Goal: Find specific page/section: Find specific page/section

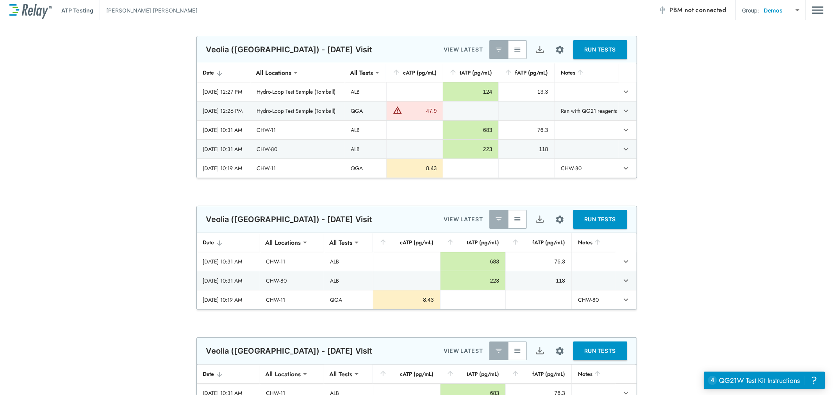
click at [773, 8] on body "**********" at bounding box center [416, 197] width 833 height 395
click at [785, 68] on li "ALL SITES" at bounding box center [791, 73] width 66 height 14
type input "*********"
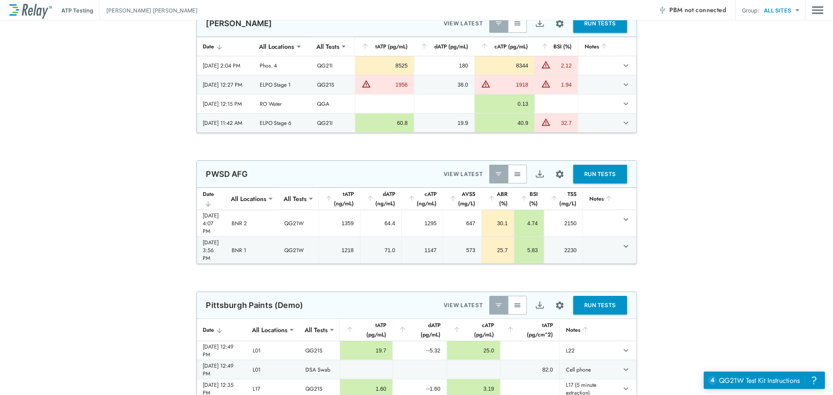
scroll to position [390, 0]
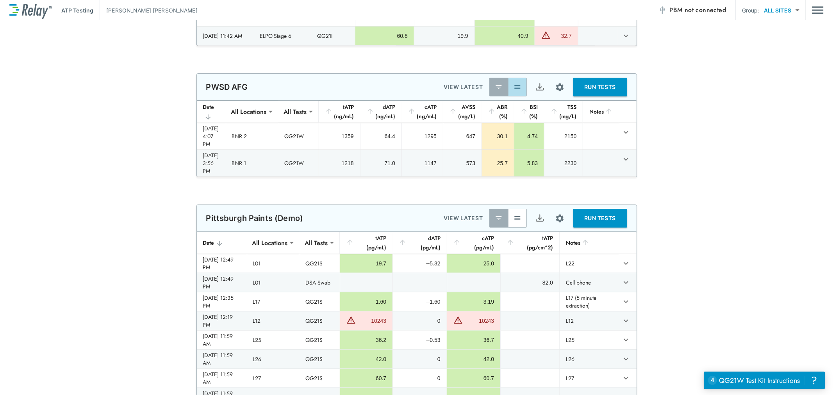
drag, startPoint x: 513, startPoint y: 84, endPoint x: 614, endPoint y: 136, distance: 113.6
click at [514, 84] on img "button" at bounding box center [517, 87] width 8 height 8
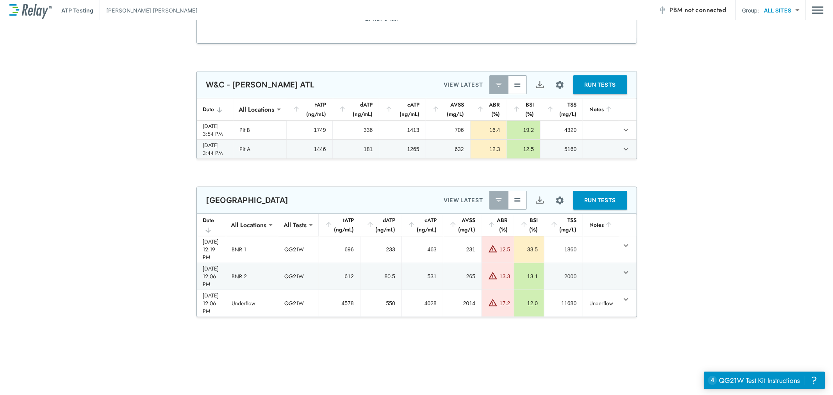
scroll to position [1995, 0]
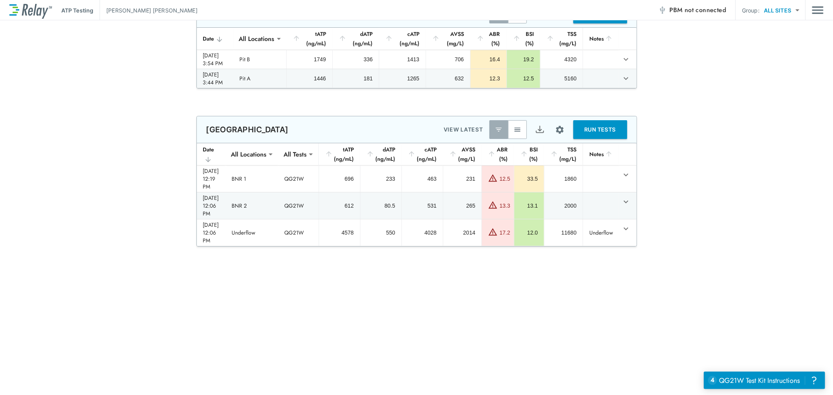
drag, startPoint x: 519, startPoint y: 134, endPoint x: 540, endPoint y: 144, distance: 23.2
click at [518, 134] on button "button" at bounding box center [517, 129] width 19 height 19
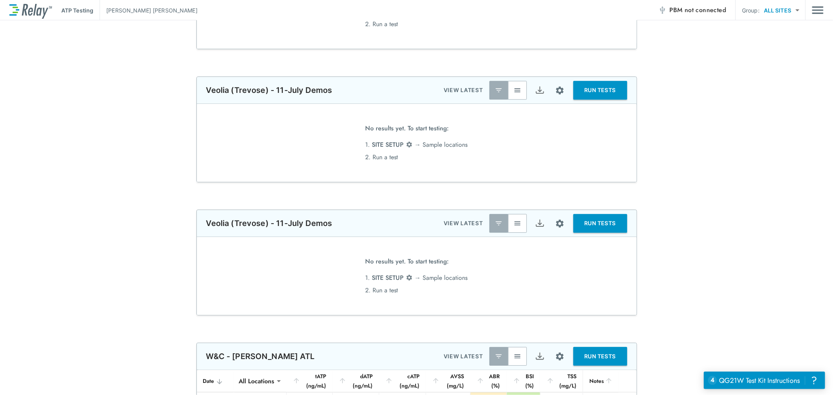
scroll to position [1778, 0]
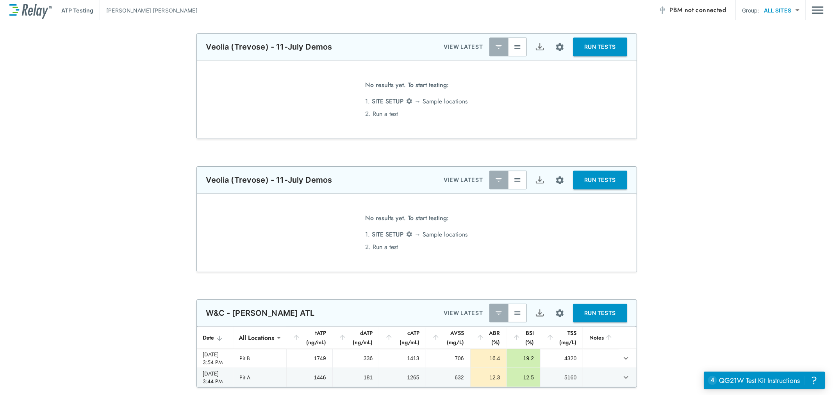
drag, startPoint x: 553, startPoint y: 178, endPoint x: 558, endPoint y: 193, distance: 15.7
click at [555, 179] on img "Site setup" at bounding box center [560, 180] width 10 height 10
drag, startPoint x: 671, startPoint y: 233, endPoint x: 676, endPoint y: 232, distance: 4.3
click at [672, 233] on div at bounding box center [416, 197] width 833 height 395
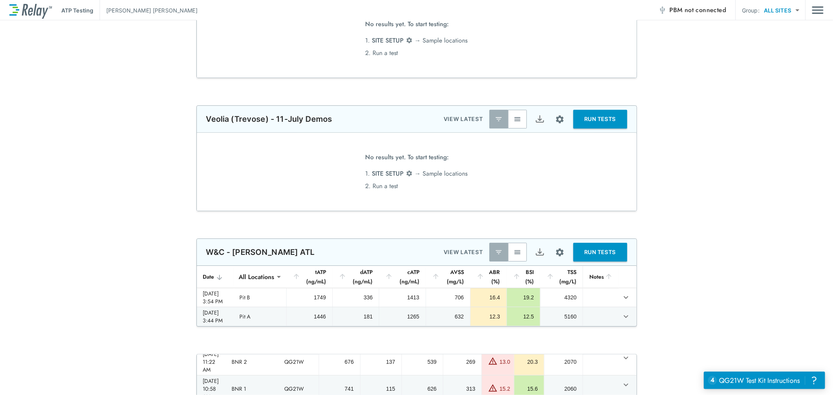
scroll to position [1864, 0]
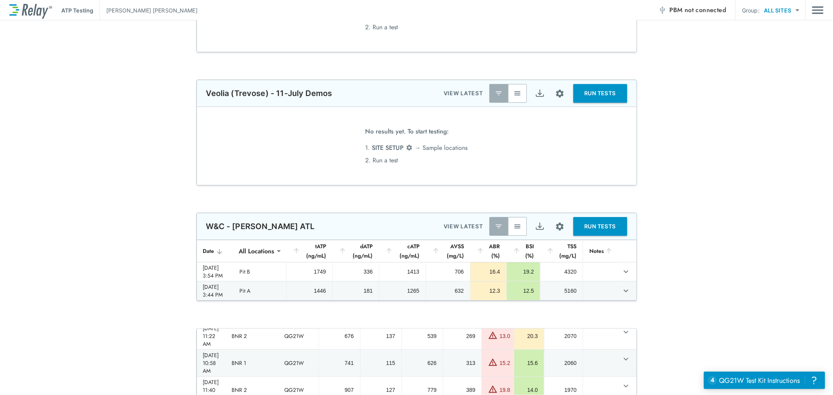
click at [514, 222] on img "button" at bounding box center [517, 226] width 8 height 8
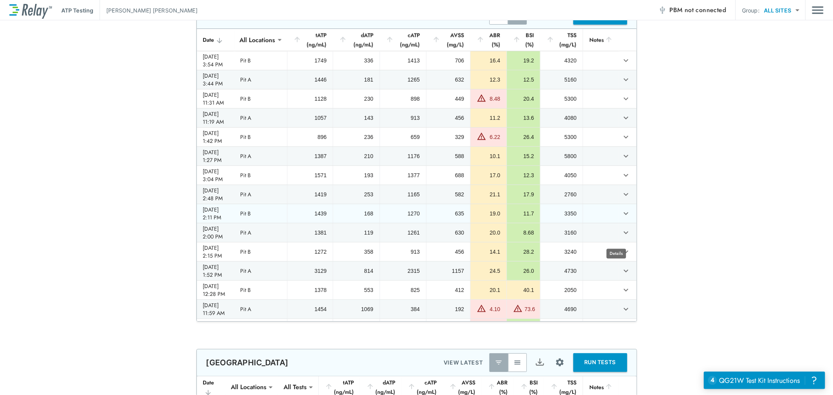
scroll to position [1951, 0]
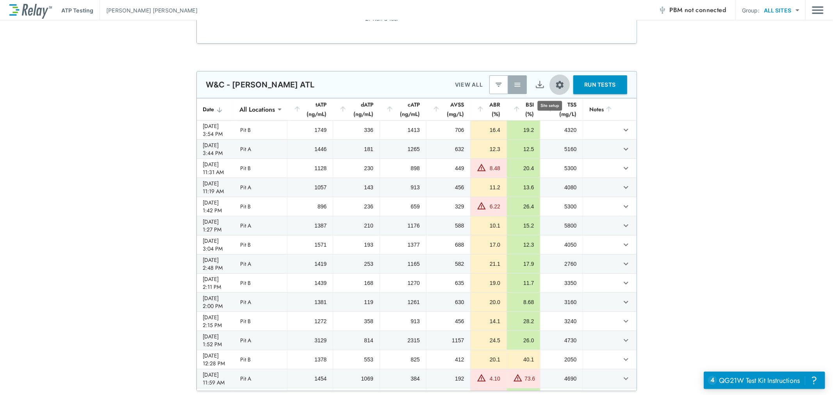
click at [555, 88] on img "Site setup" at bounding box center [560, 85] width 10 height 10
drag, startPoint x: 678, startPoint y: 110, endPoint x: 582, endPoint y: 117, distance: 96.2
click at [673, 111] on div at bounding box center [416, 197] width 833 height 395
drag, startPoint x: 464, startPoint y: 85, endPoint x: 489, endPoint y: 86, distance: 24.2
click at [465, 85] on p "VIEW ALL" at bounding box center [469, 84] width 28 height 9
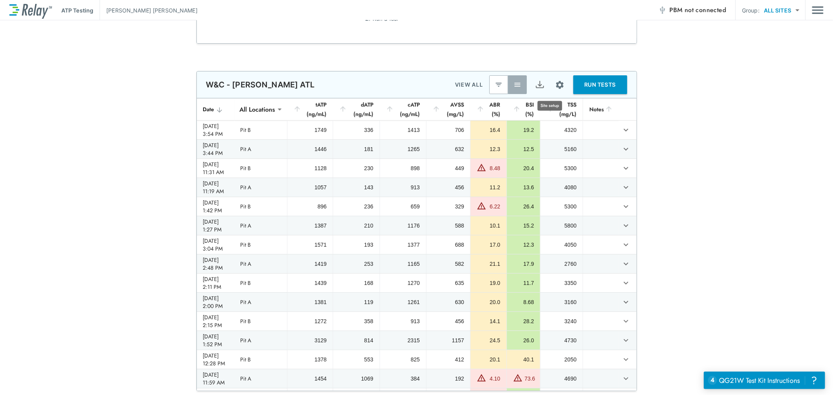
click at [555, 80] on img "Site setup" at bounding box center [560, 85] width 10 height 10
click at [539, 142] on p "Table columns" at bounding box center [526, 145] width 37 height 8
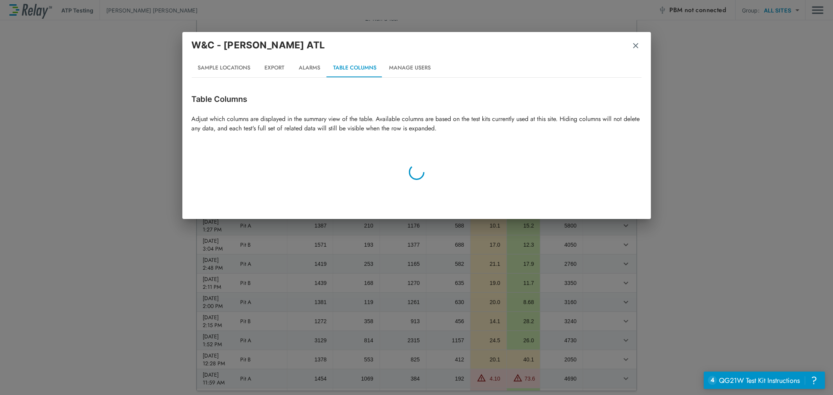
click at [633, 44] on img "button" at bounding box center [635, 46] width 8 height 8
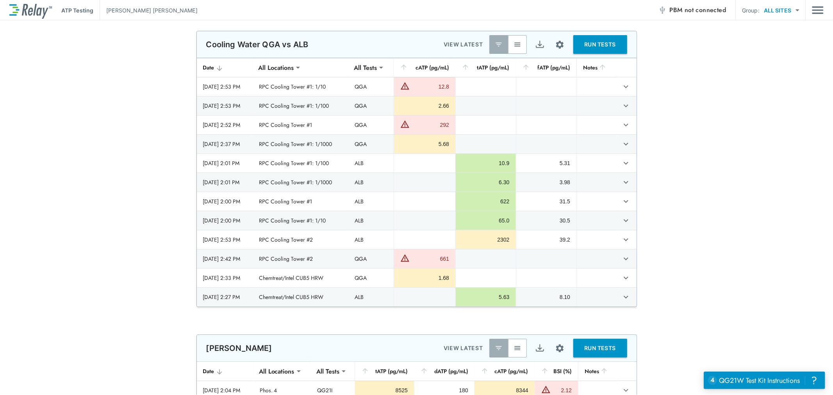
scroll to position [0, 0]
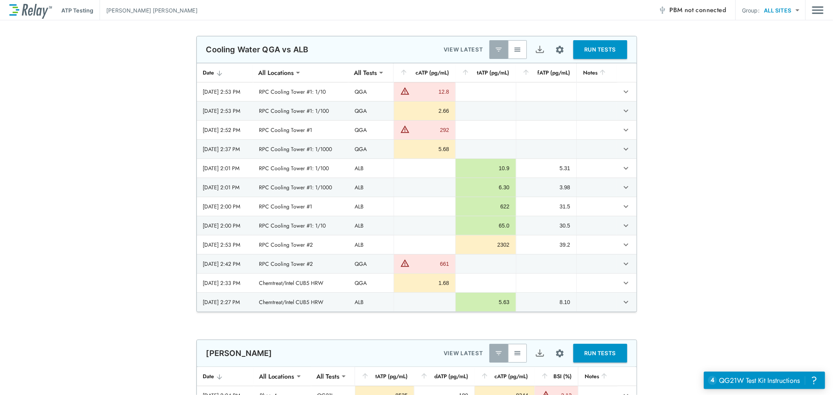
drag, startPoint x: 157, startPoint y: 119, endPoint x: 126, endPoint y: 184, distance: 71.4
click at [157, 120] on div "**********" at bounding box center [416, 174] width 833 height 276
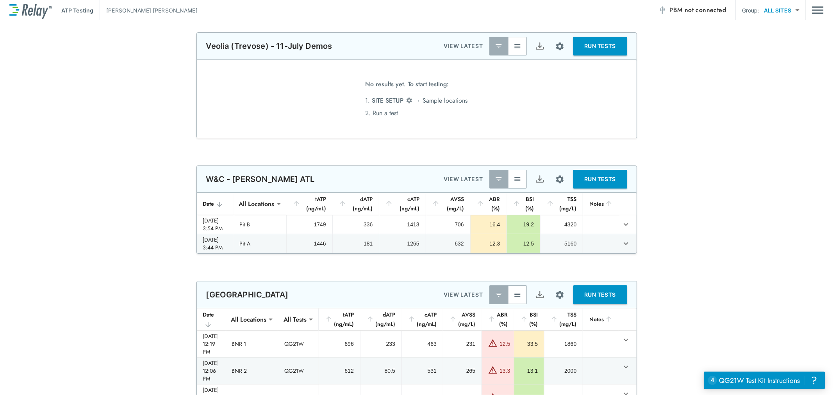
scroll to position [1905, 0]
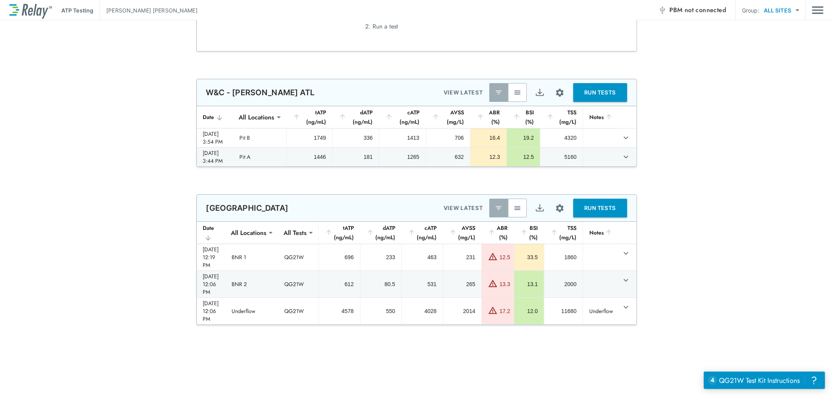
click at [513, 91] on img "button" at bounding box center [517, 93] width 8 height 8
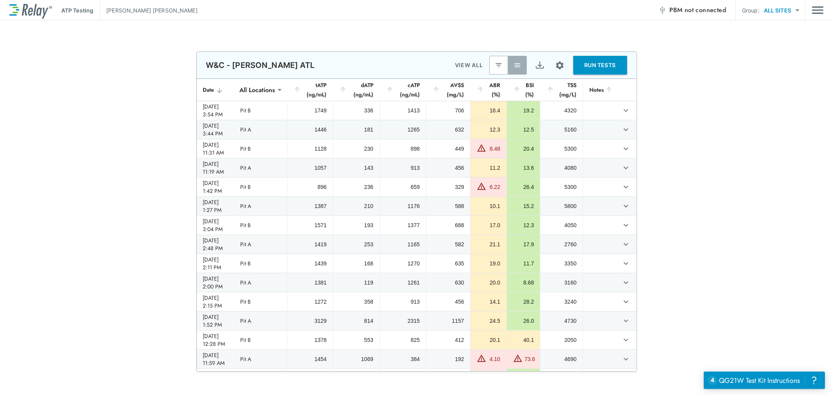
scroll to position [1992, 0]
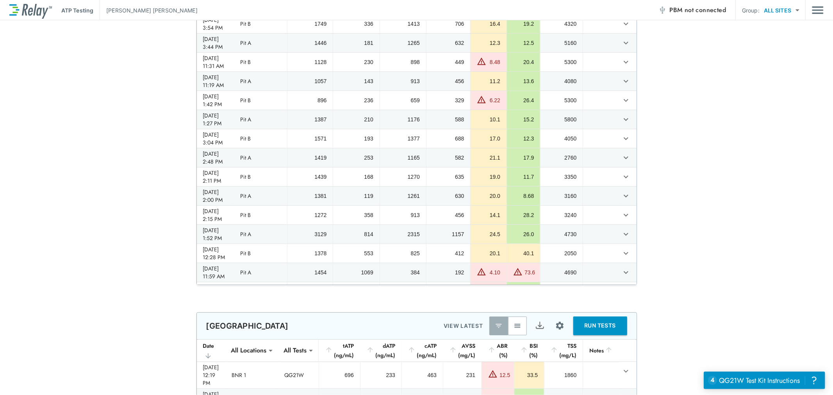
click at [513, 329] on img "button" at bounding box center [517, 326] width 8 height 8
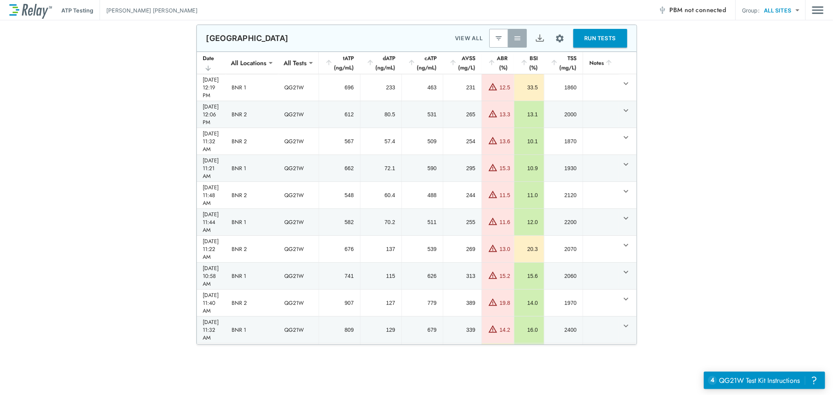
scroll to position [2252, 0]
